Goal: Task Accomplishment & Management: Use online tool/utility

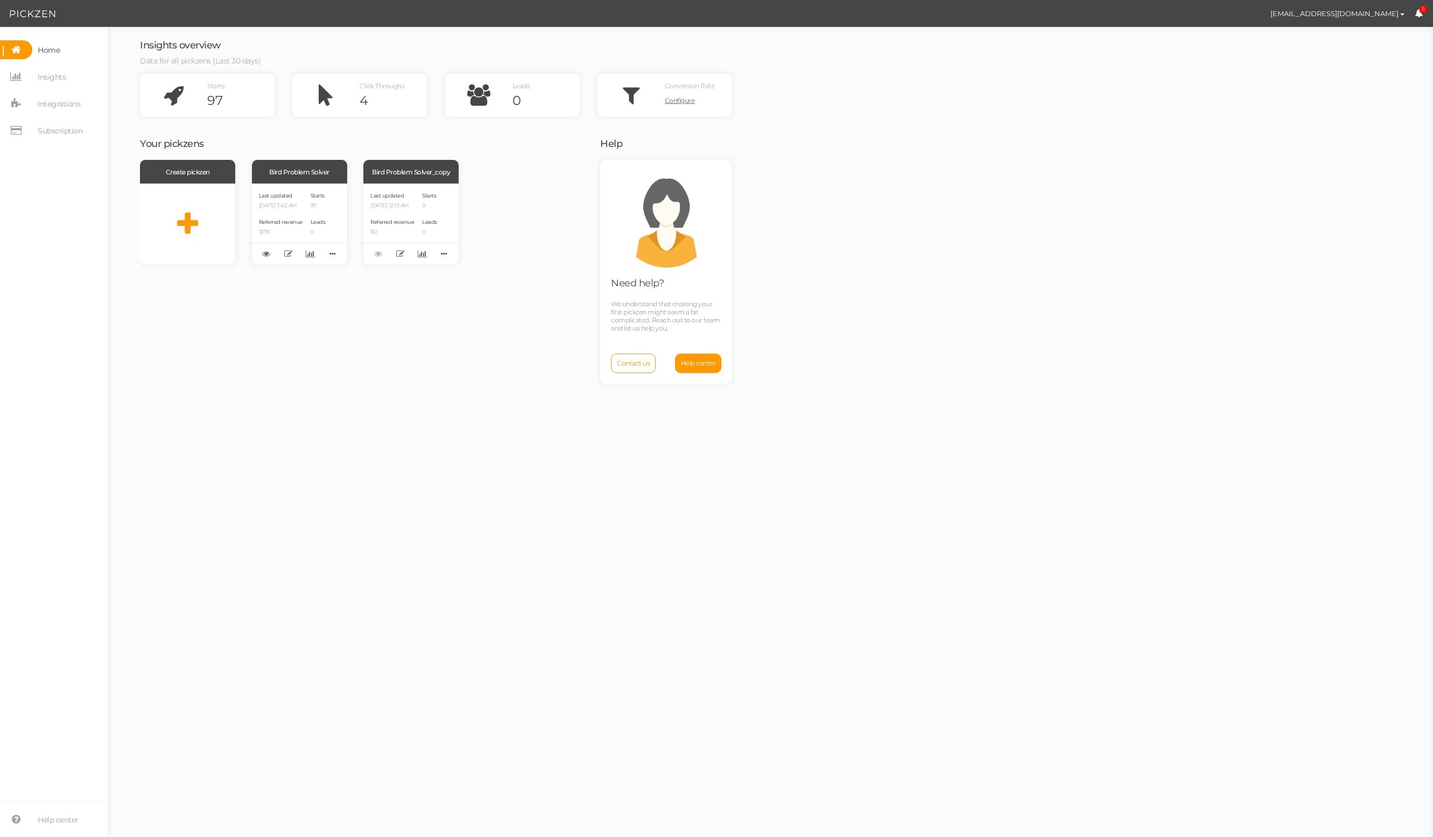
click at [576, 178] on div "Create pickzen Bird Problem Solver Last updated [DATE] 3:42 AM Referred revenue…" at bounding box center [363, 212] width 447 height 104
click at [1423, 13] on span "[EMAIL_ADDRESS][DOMAIN_NAME] Preferences Managed accounts Help Log out 5" at bounding box center [1332, 13] width 203 height 27
click at [1420, 12] on icon at bounding box center [1419, 13] width 8 height 8
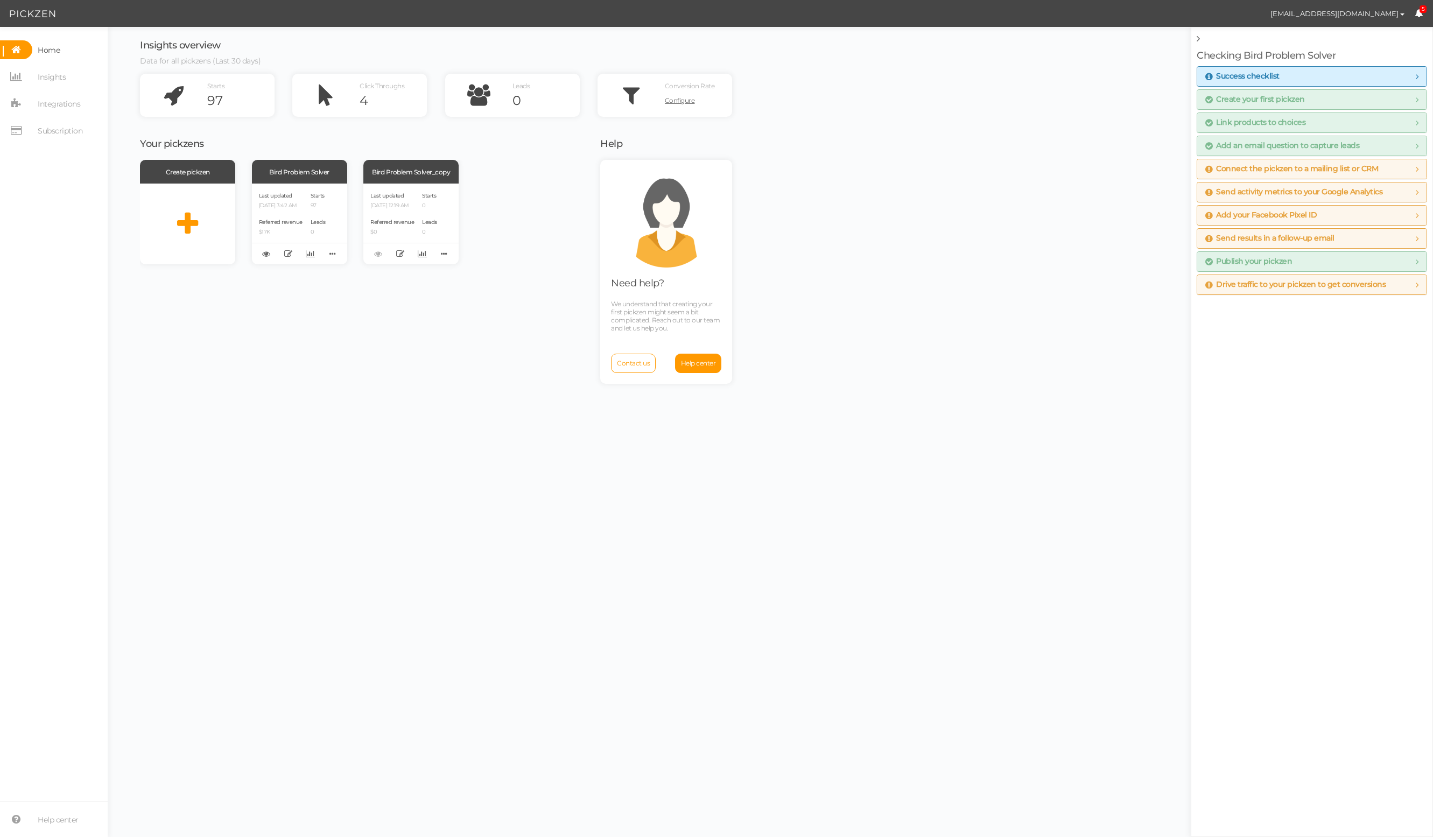
click at [1028, 198] on div "Insights overview Data for all pickzens (Last 30 days) Starts 97 Click Throughs…" at bounding box center [770, 432] width 1304 height 810
click at [1198, 39] on icon at bounding box center [1198, 39] width 3 height 10
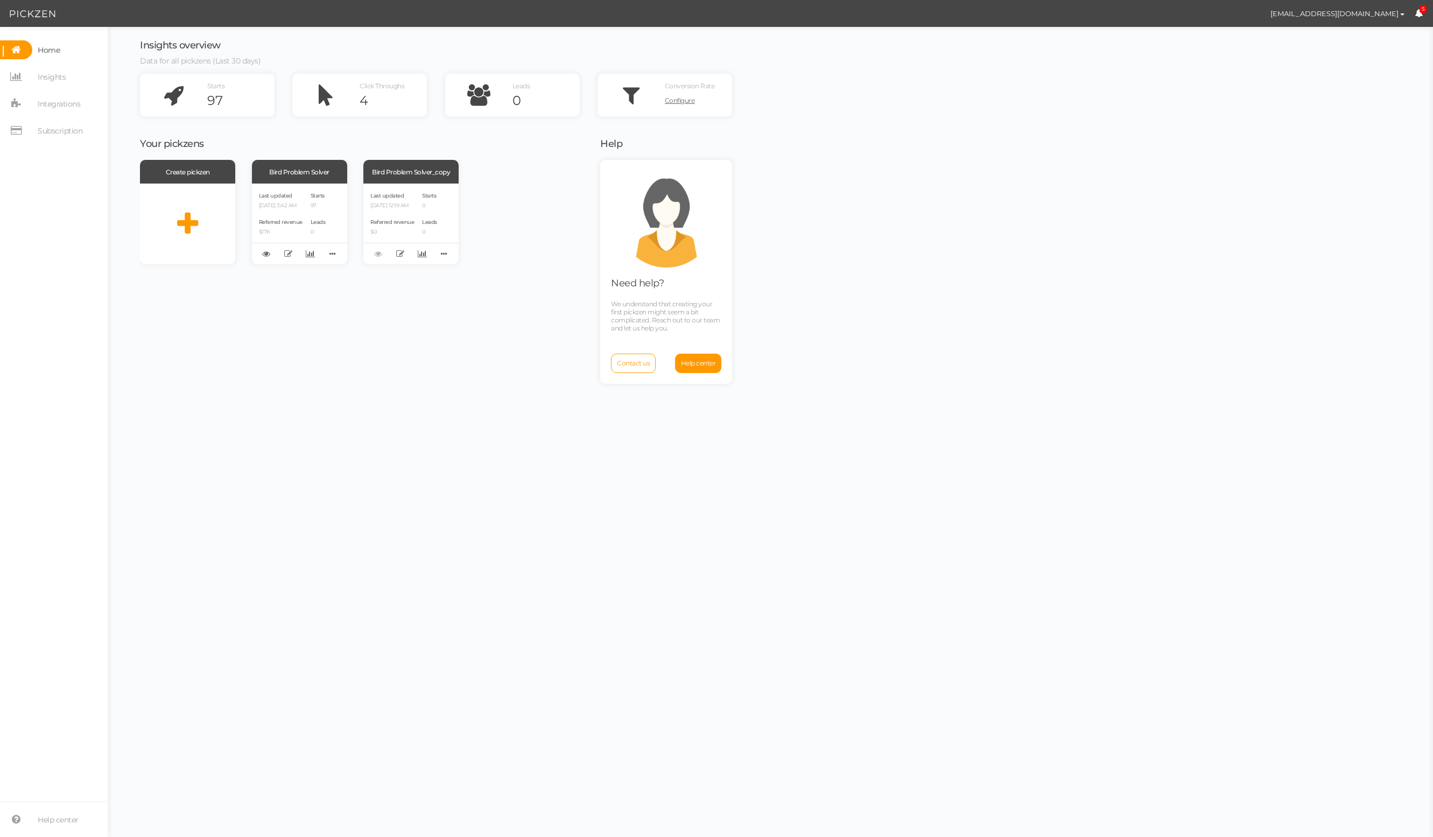
click at [1093, 225] on div "Insights overview Data for all pickzens (Last 30 days) Starts 97 Click Throughs…" at bounding box center [770, 432] width 1304 height 810
click at [634, 362] on span "Contact us" at bounding box center [633, 363] width 33 height 8
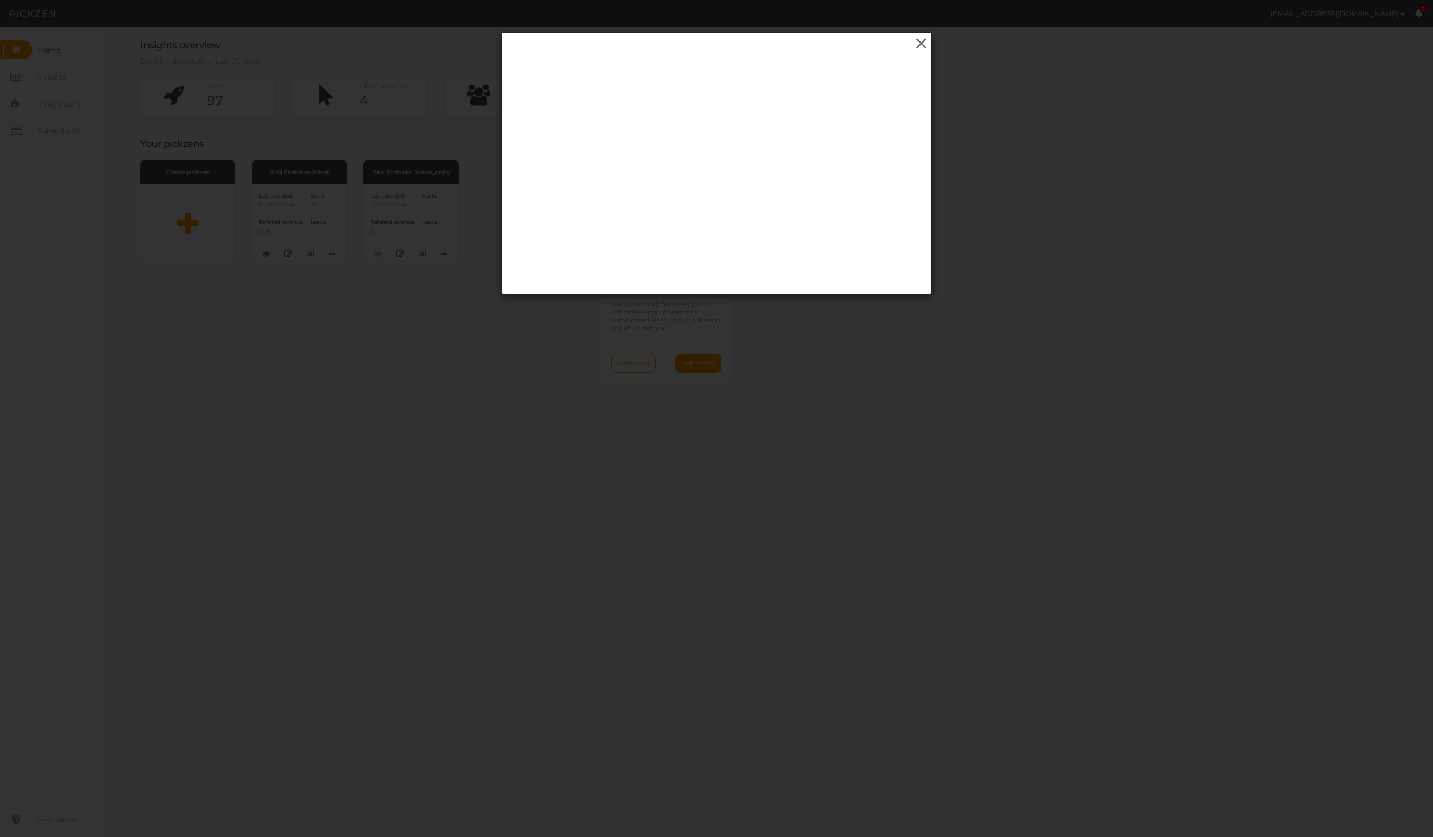
click at [921, 43] on icon at bounding box center [922, 44] width 16 height 16
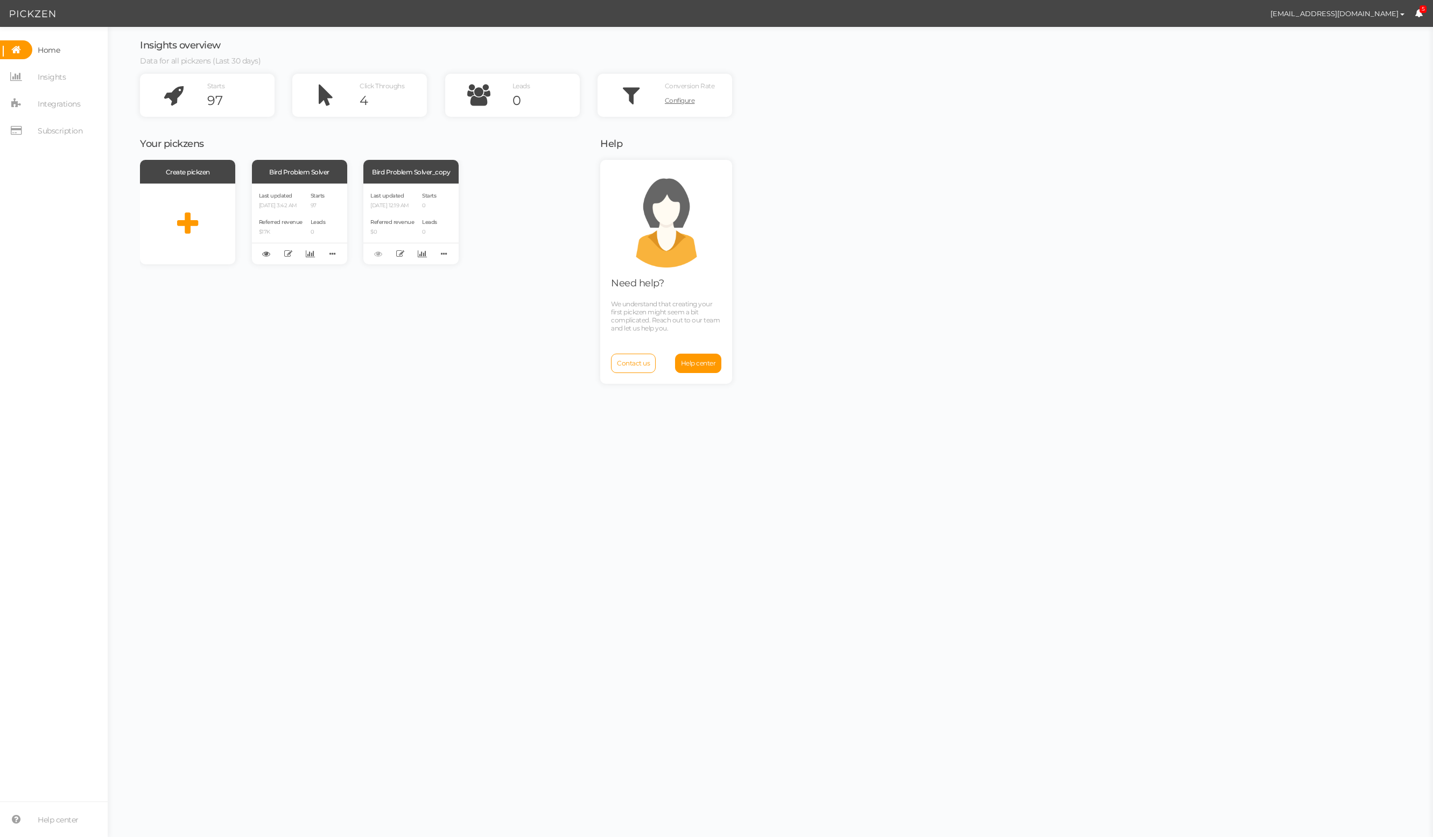
click at [806, 387] on div "Insights overview Data for all pickzens (Last 30 days) Starts 97 Click Throughs…" at bounding box center [770, 432] width 1304 height 810
click at [465, 376] on div "Create pickzen Bird Problem Solver Last updated [DATE] 3:42 AM Referred revenue…" at bounding box center [363, 497] width 447 height 675
click at [467, 379] on div "Create pickzen Bird Problem Solver Last updated [DATE] 3:42 AM Referred revenue…" at bounding box center [363, 497] width 447 height 675
